Goal: Check status: Check status

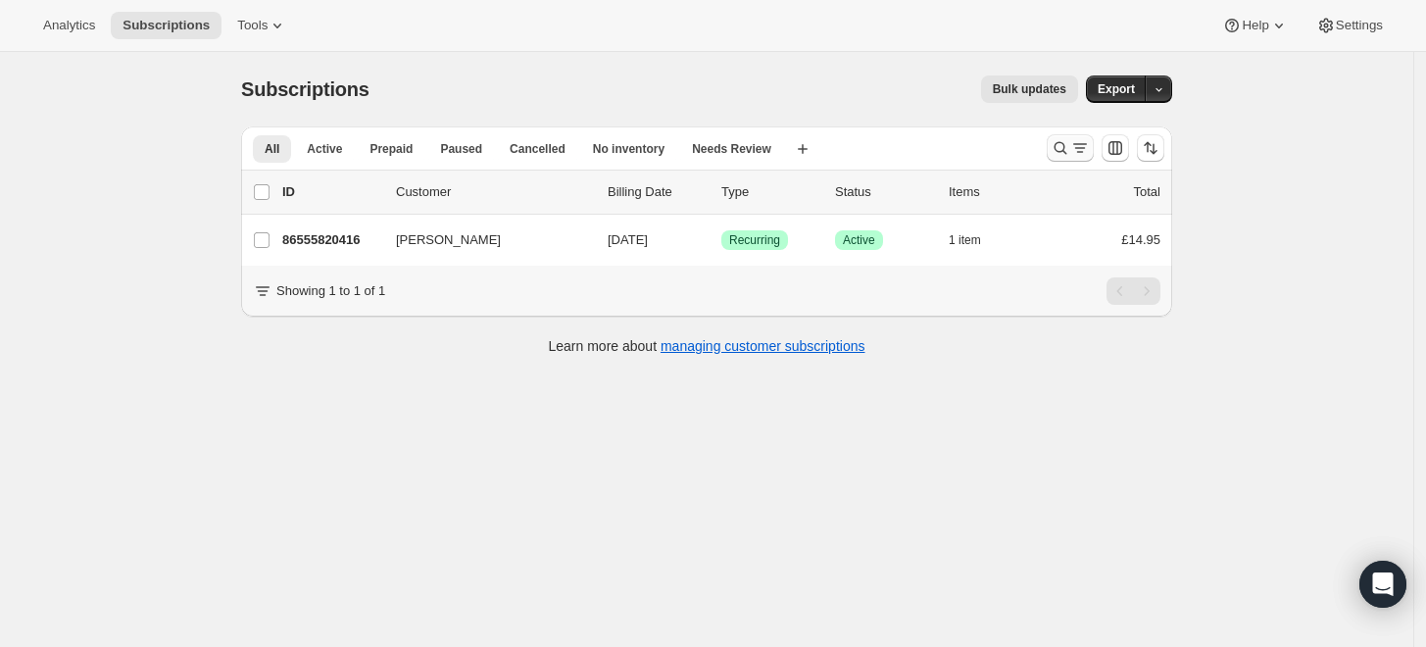
click at [1085, 148] on icon "Search and filter results" at bounding box center [1080, 148] width 20 height 20
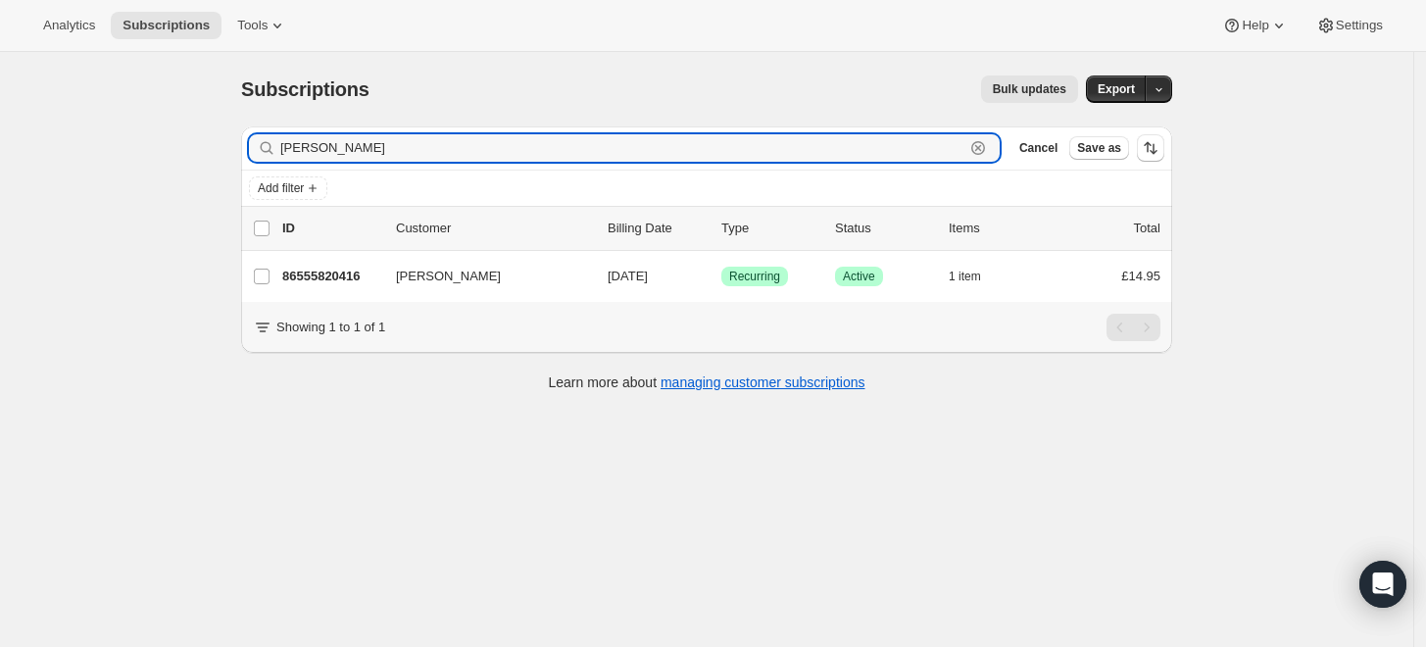
click at [988, 144] on icon "button" at bounding box center [978, 148] width 20 height 20
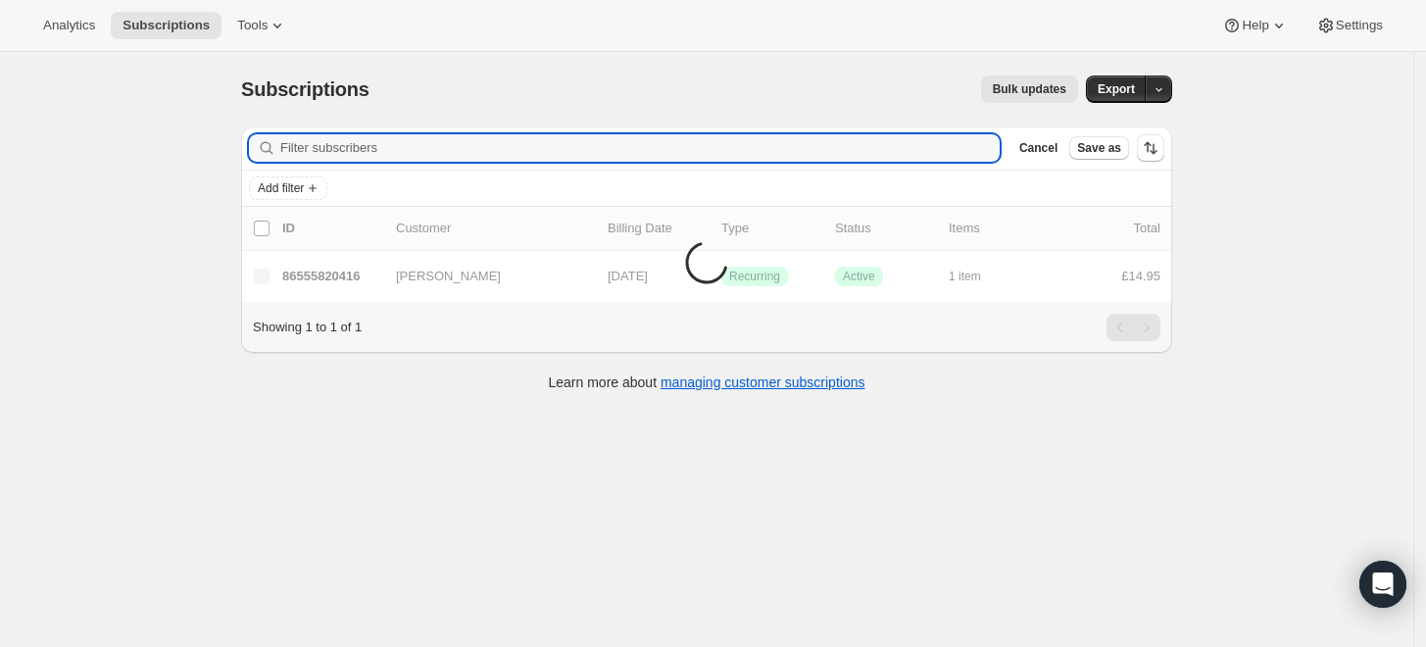
paste input "[EMAIL_ADDRESS][DOMAIN_NAME]"
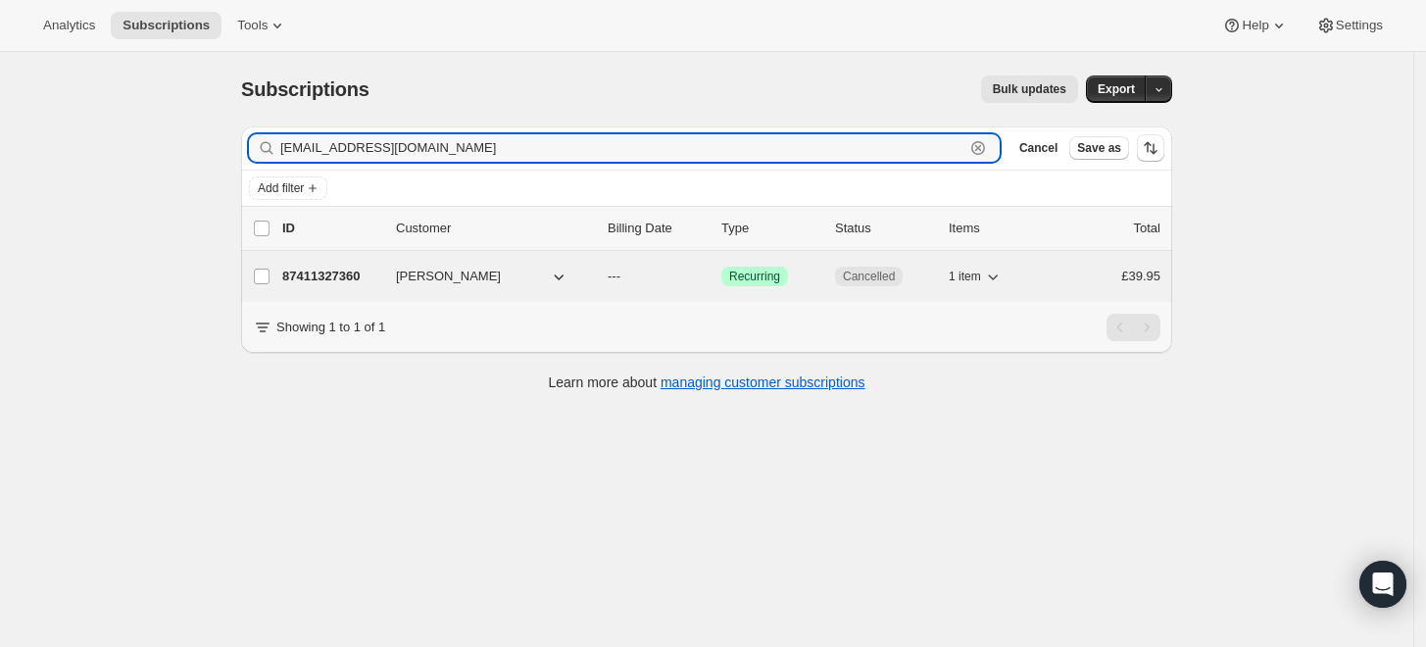
type input "[EMAIL_ADDRESS][DOMAIN_NAME]"
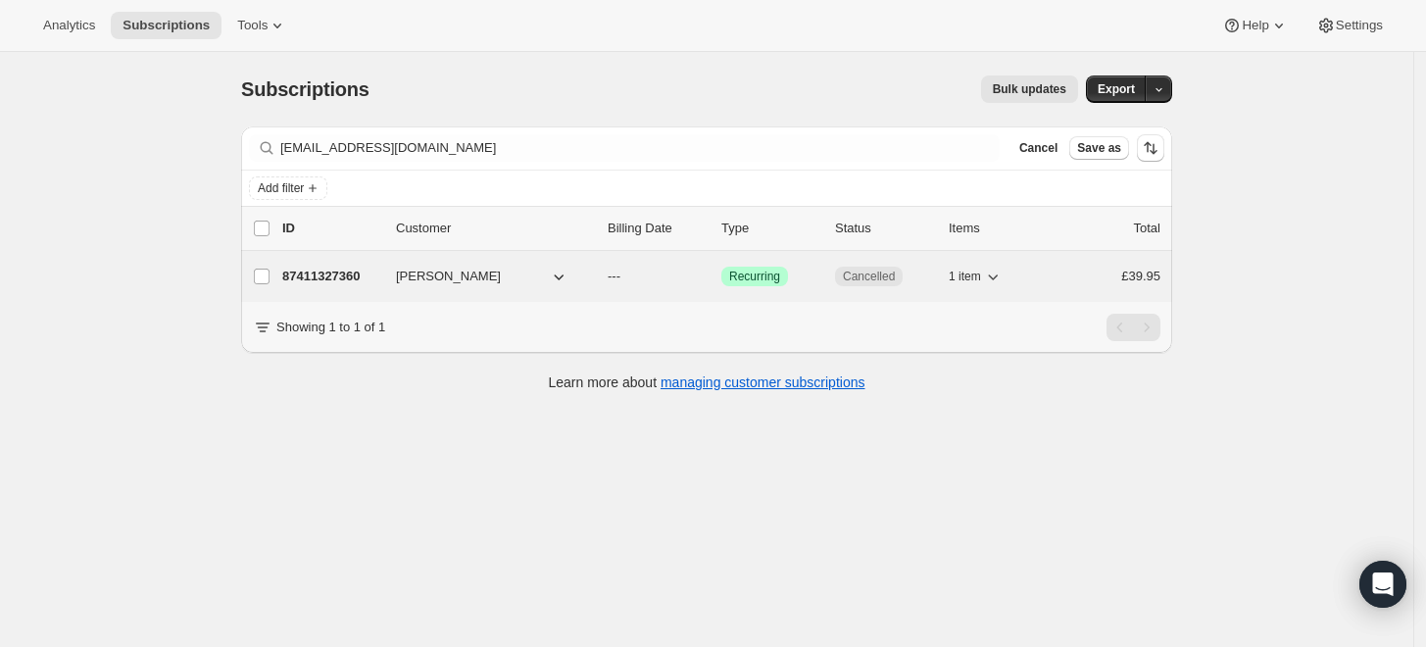
click at [307, 274] on p "87411327360" at bounding box center [331, 277] width 98 height 20
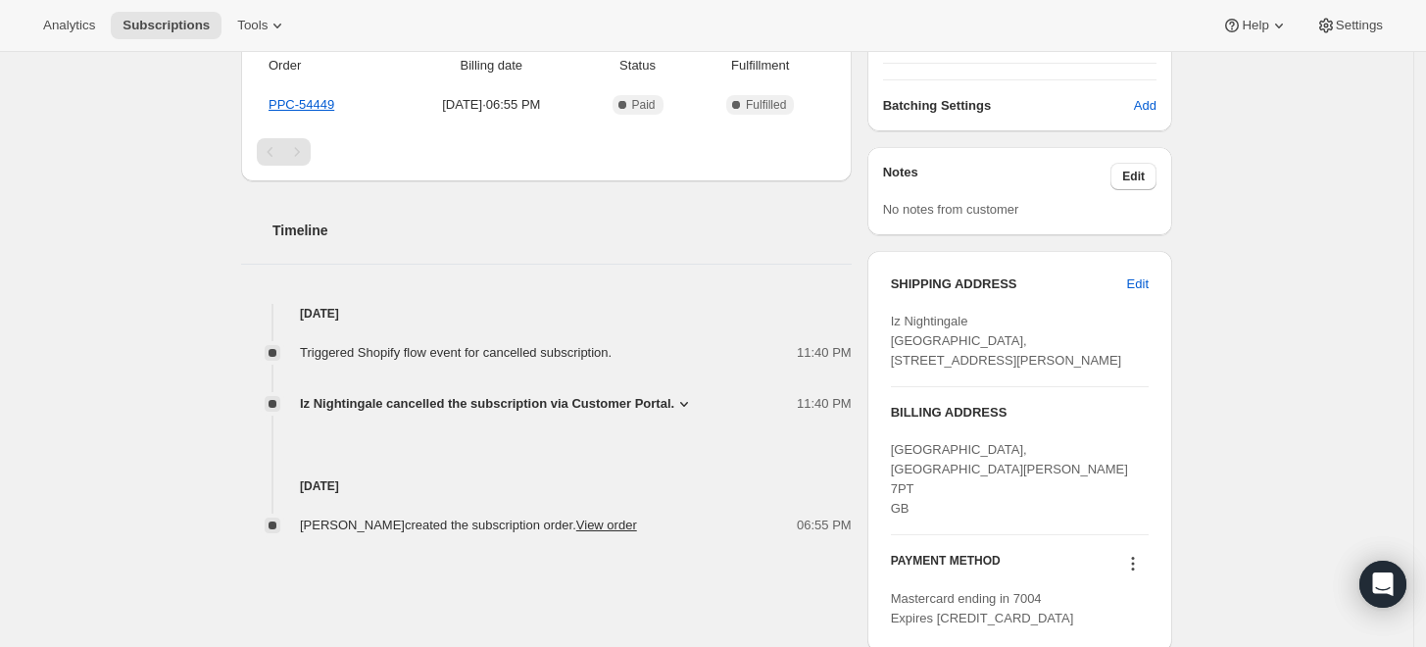
scroll to position [544, 0]
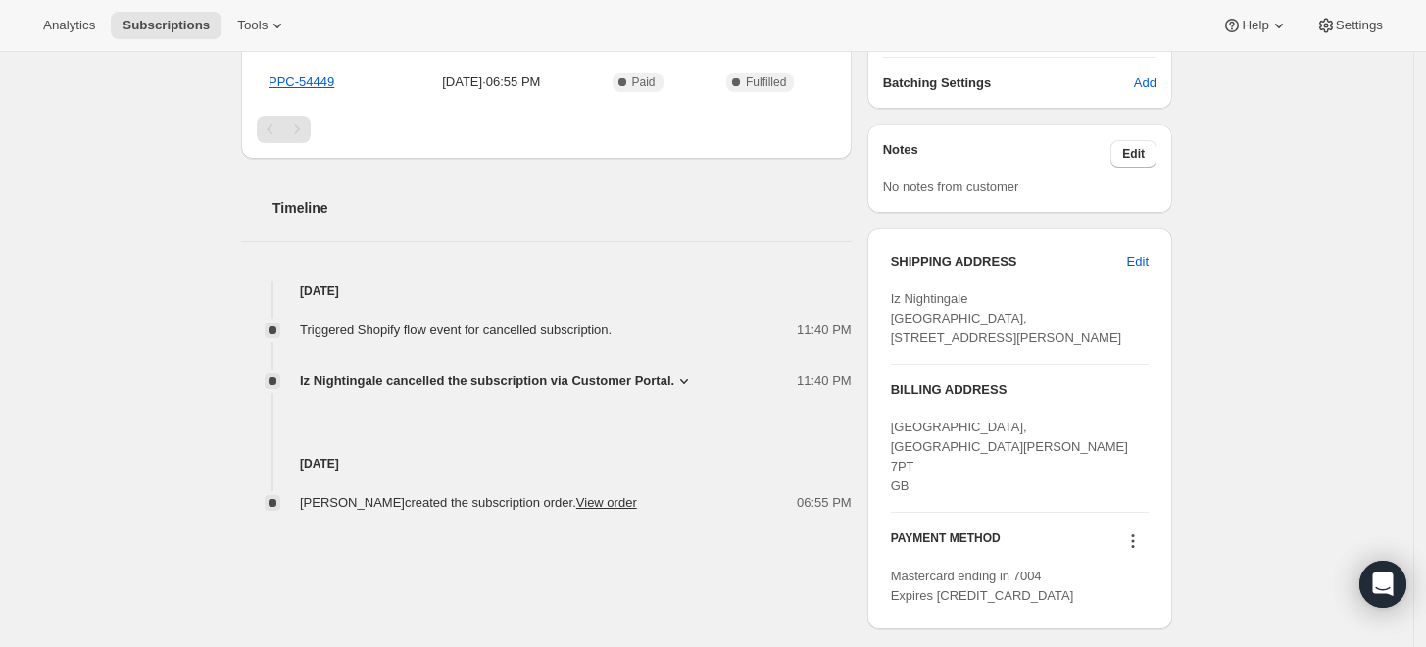
click at [486, 382] on span "Iz Nightingale cancelled the subscription via Customer Portal." at bounding box center [487, 381] width 374 height 20
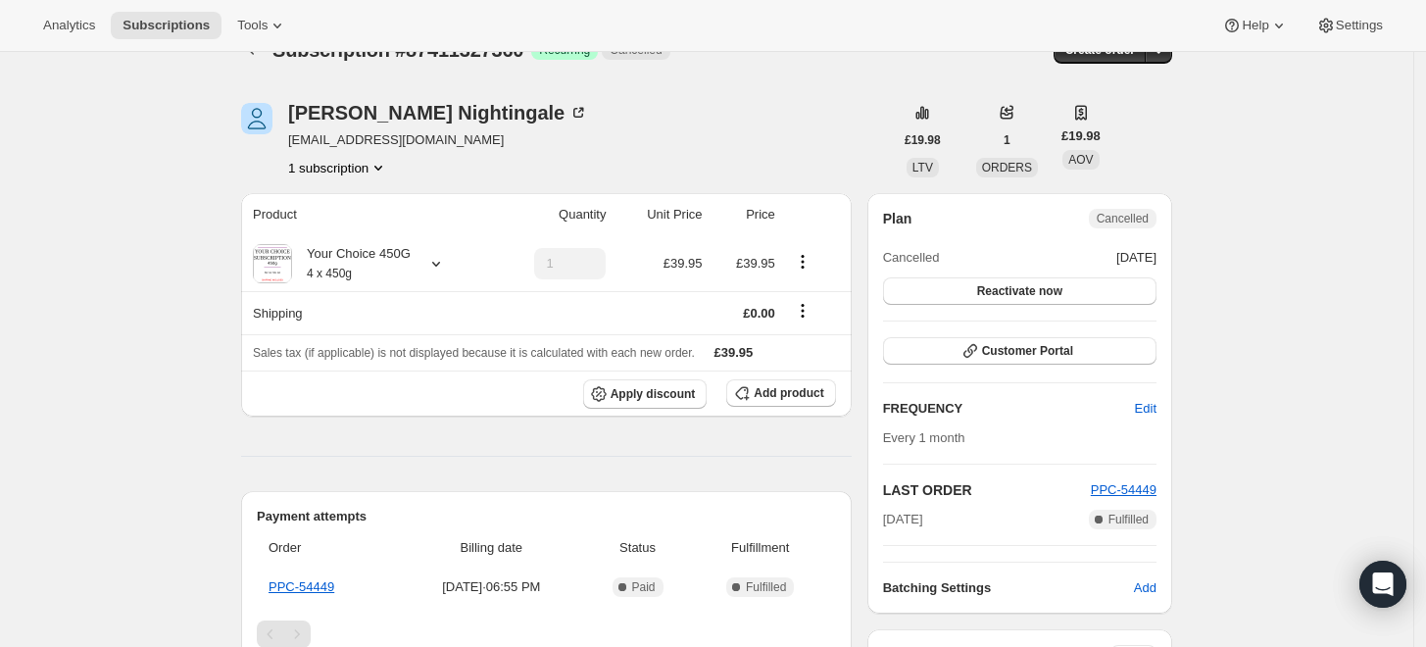
scroll to position [0, 0]
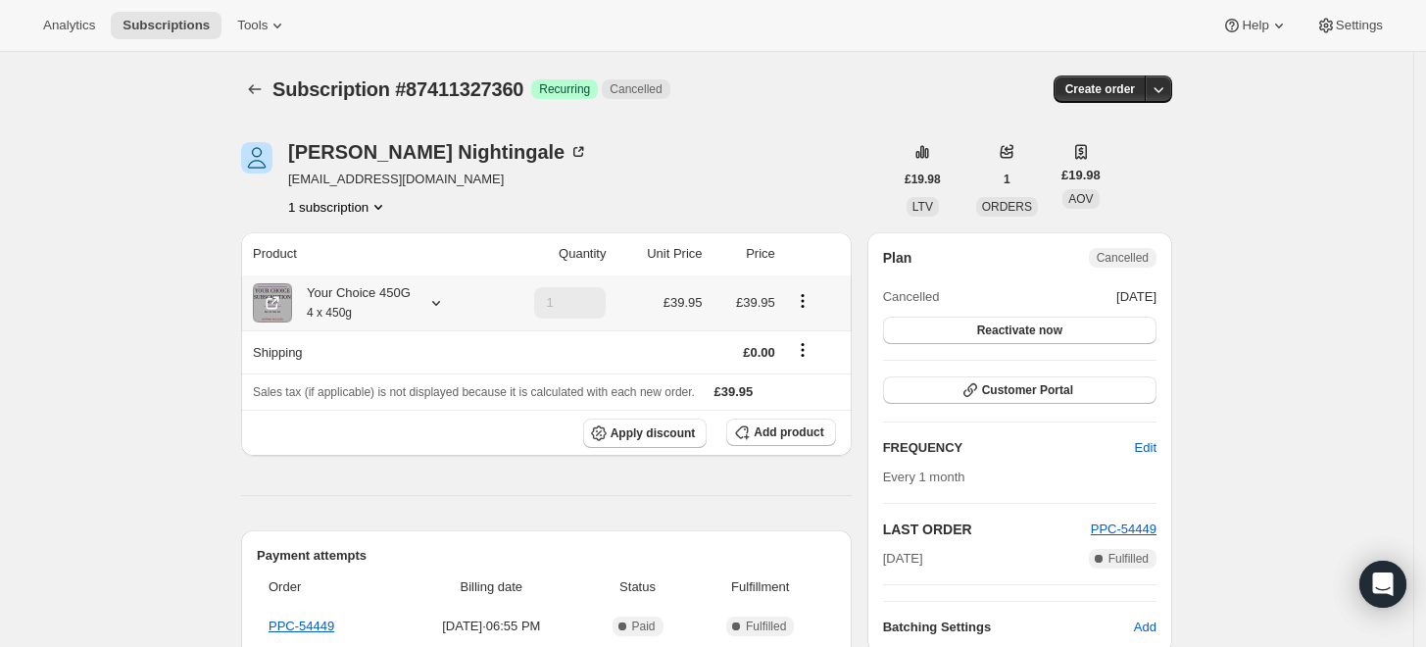
click at [337, 294] on div "Your Choice 450G 4 x 450g" at bounding box center [351, 302] width 119 height 39
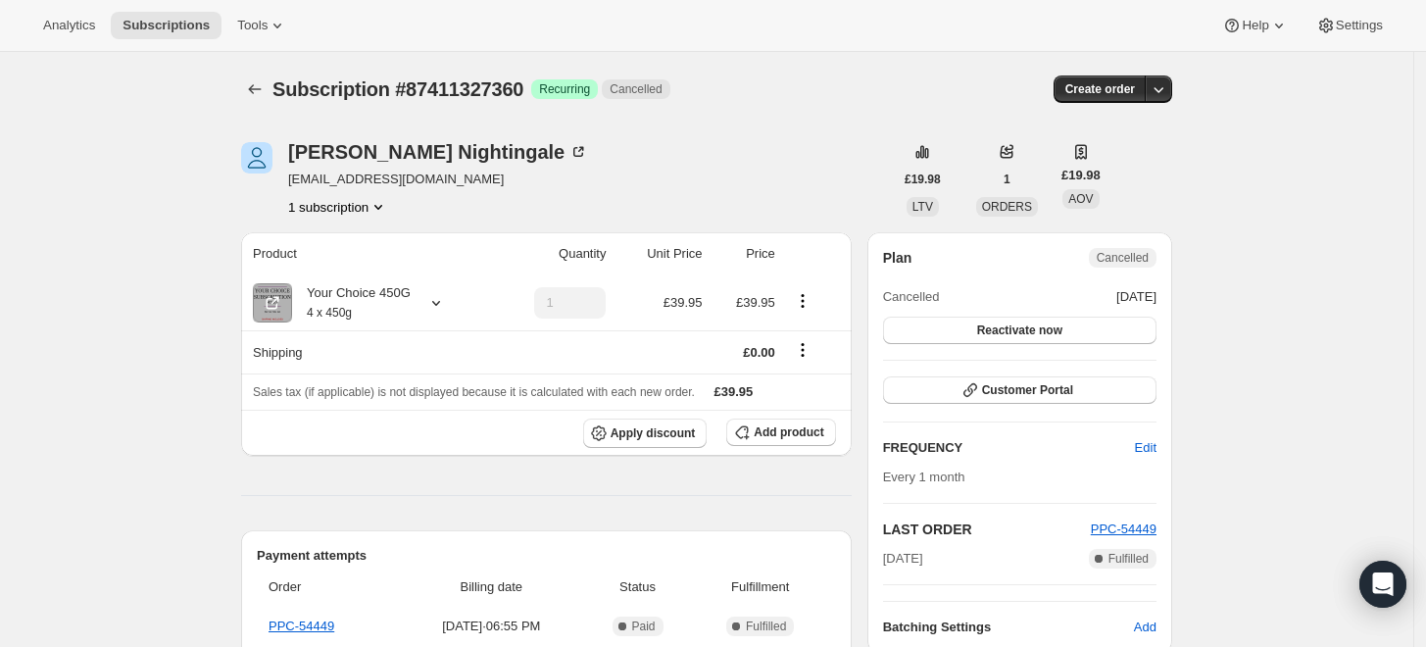
scroll to position [109, 0]
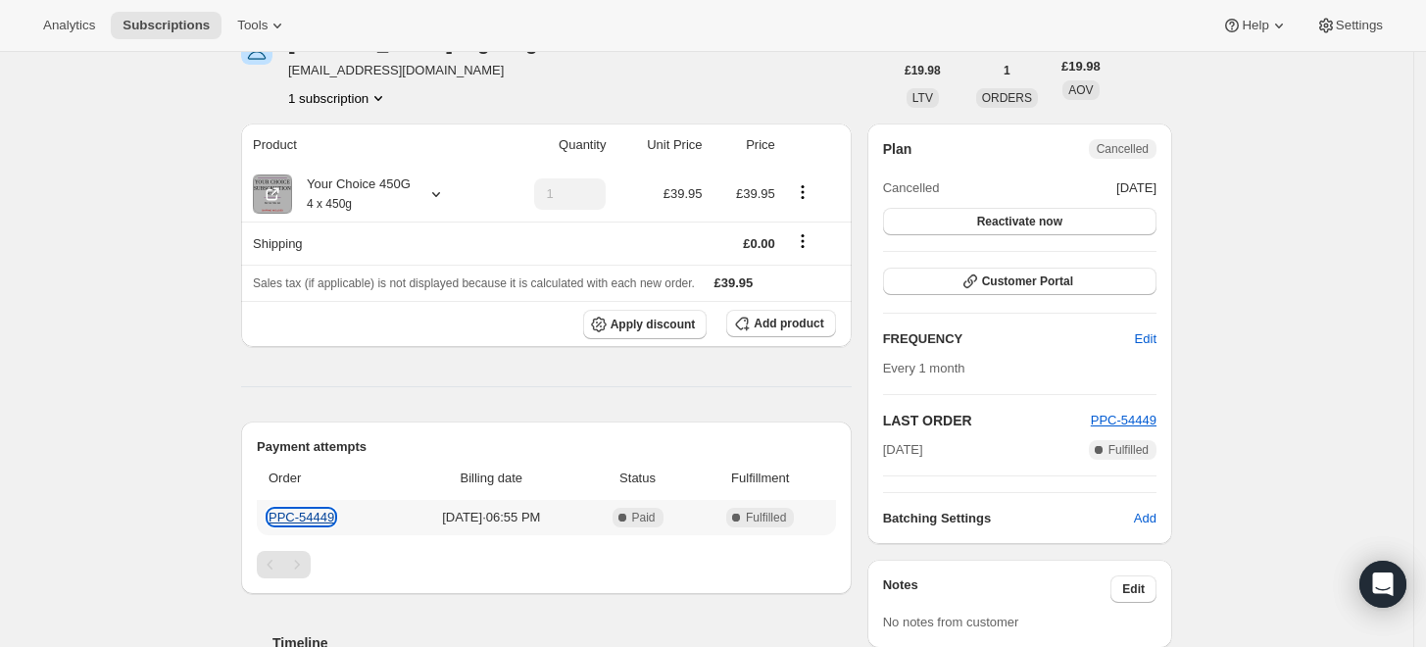
click at [298, 510] on link "PPC-54449" at bounding box center [301, 517] width 66 height 15
